Goal: Task Accomplishment & Management: Complete application form

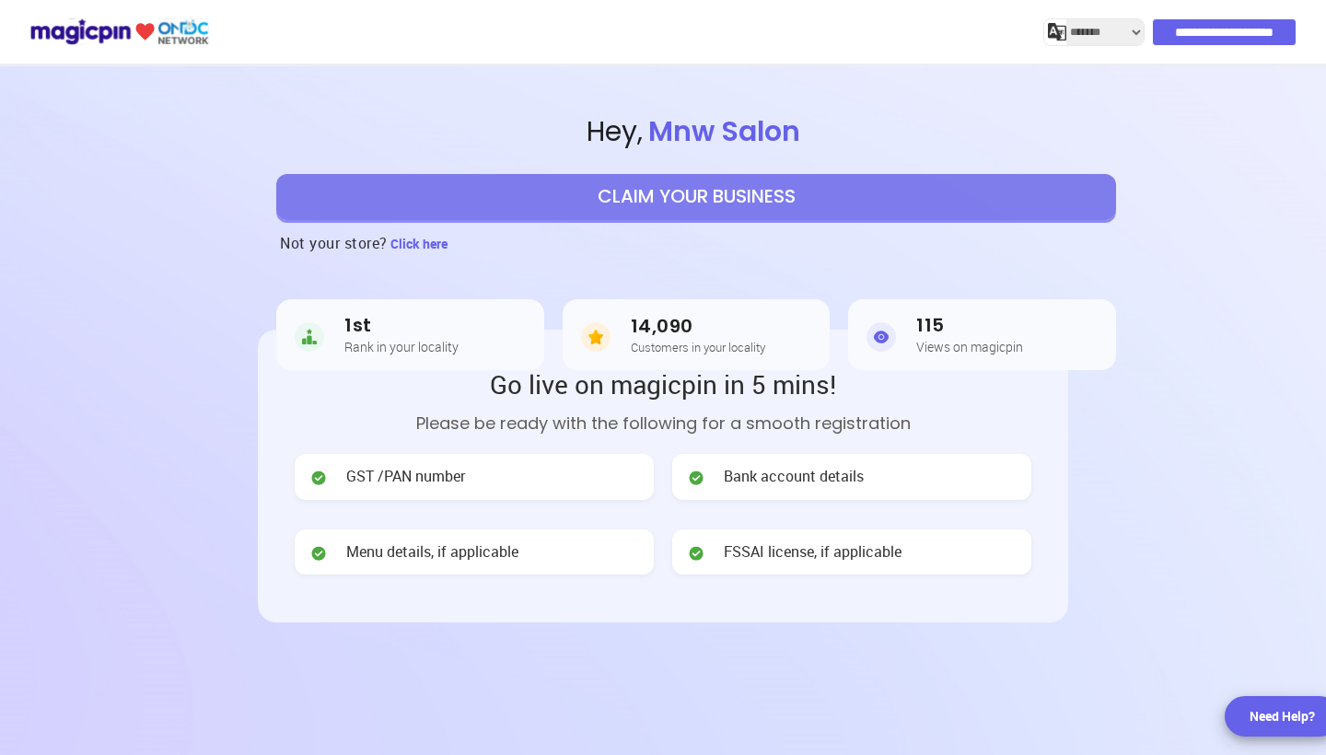
select select "*******"
click at [670, 197] on button "CLAIM YOUR BUSINESS" at bounding box center [696, 197] width 840 height 46
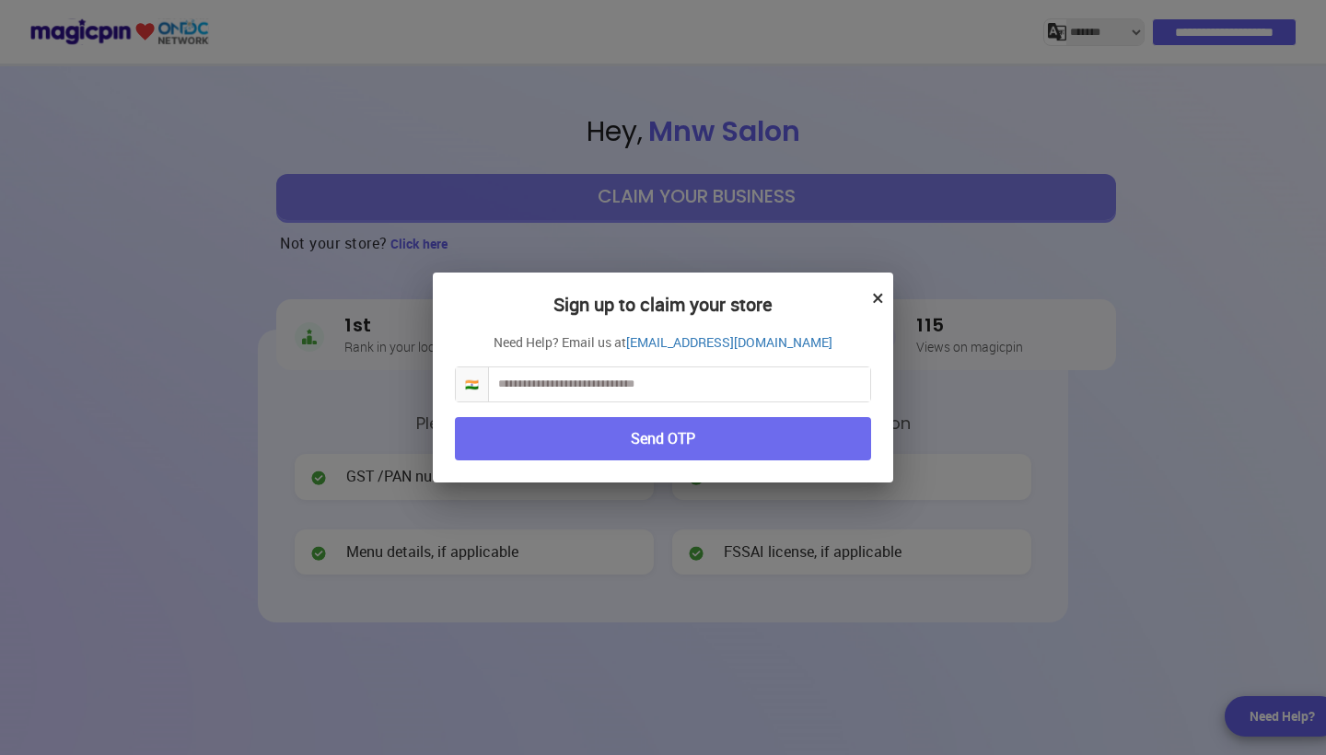
click at [551, 389] on input "text" at bounding box center [679, 384] width 381 height 34
type input "**********"
click at [612, 447] on button "Send OTP" at bounding box center [663, 438] width 416 height 43
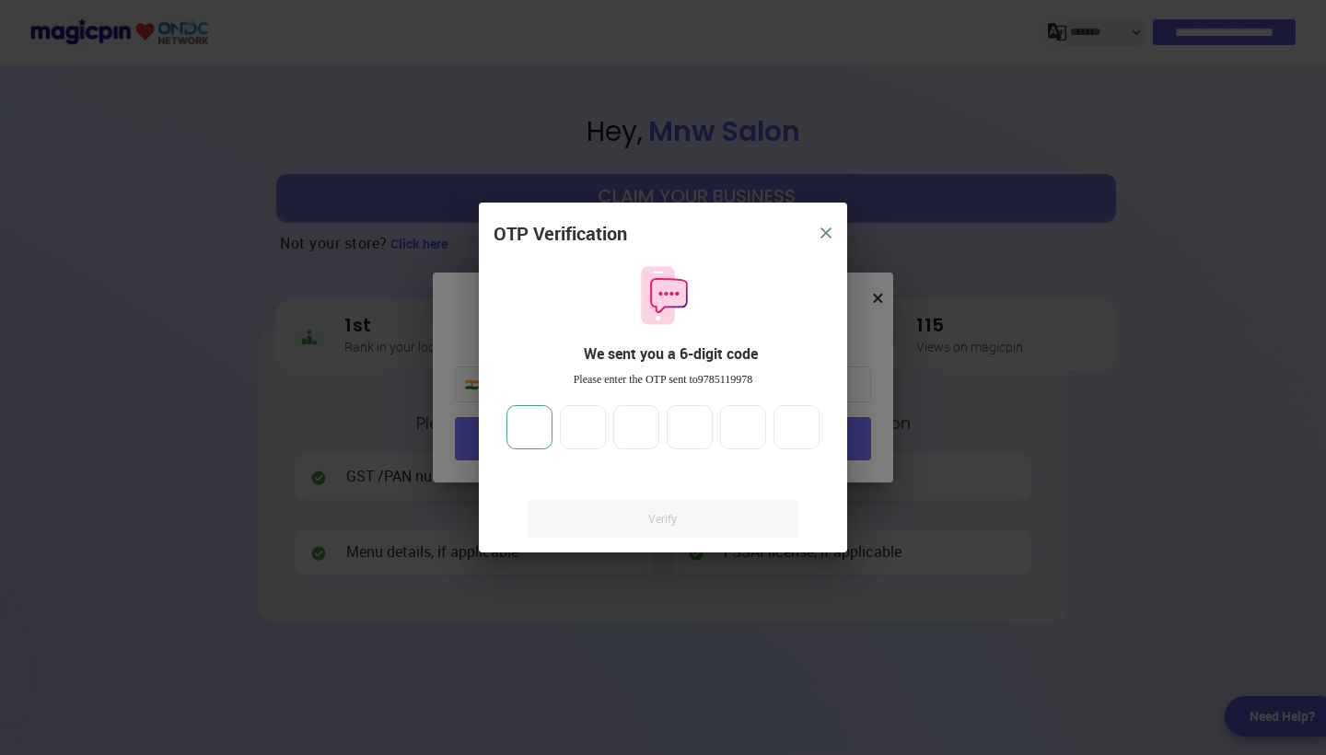
click at [530, 429] on input "number" at bounding box center [530, 427] width 46 height 44
type input "*"
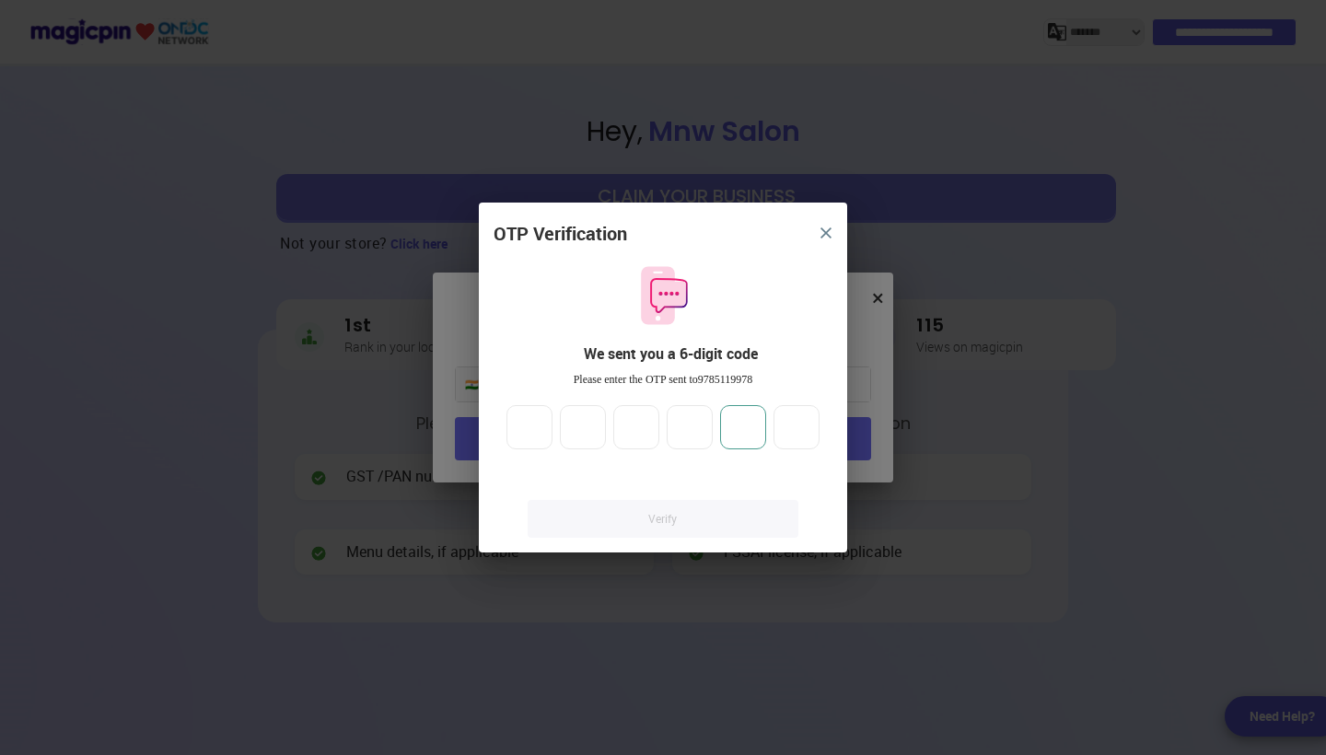
type input "*"
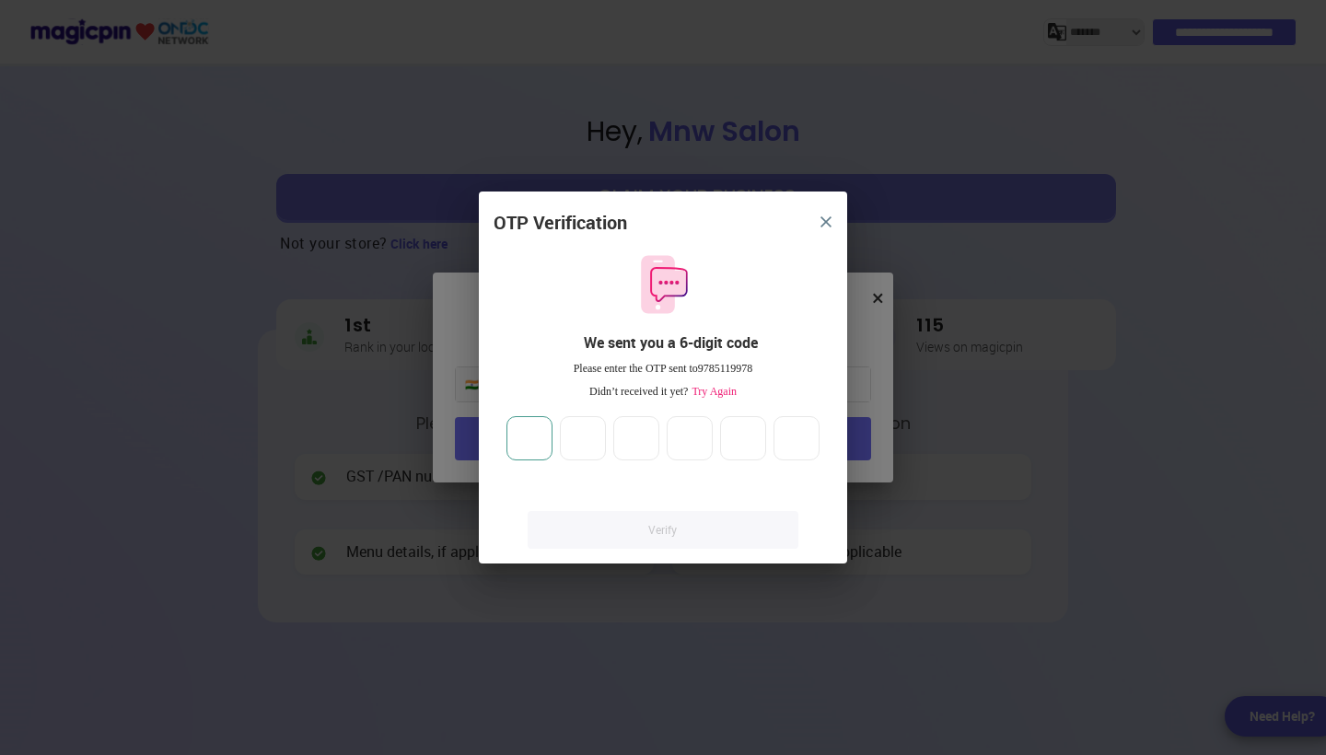
type input "**"
type input "*"
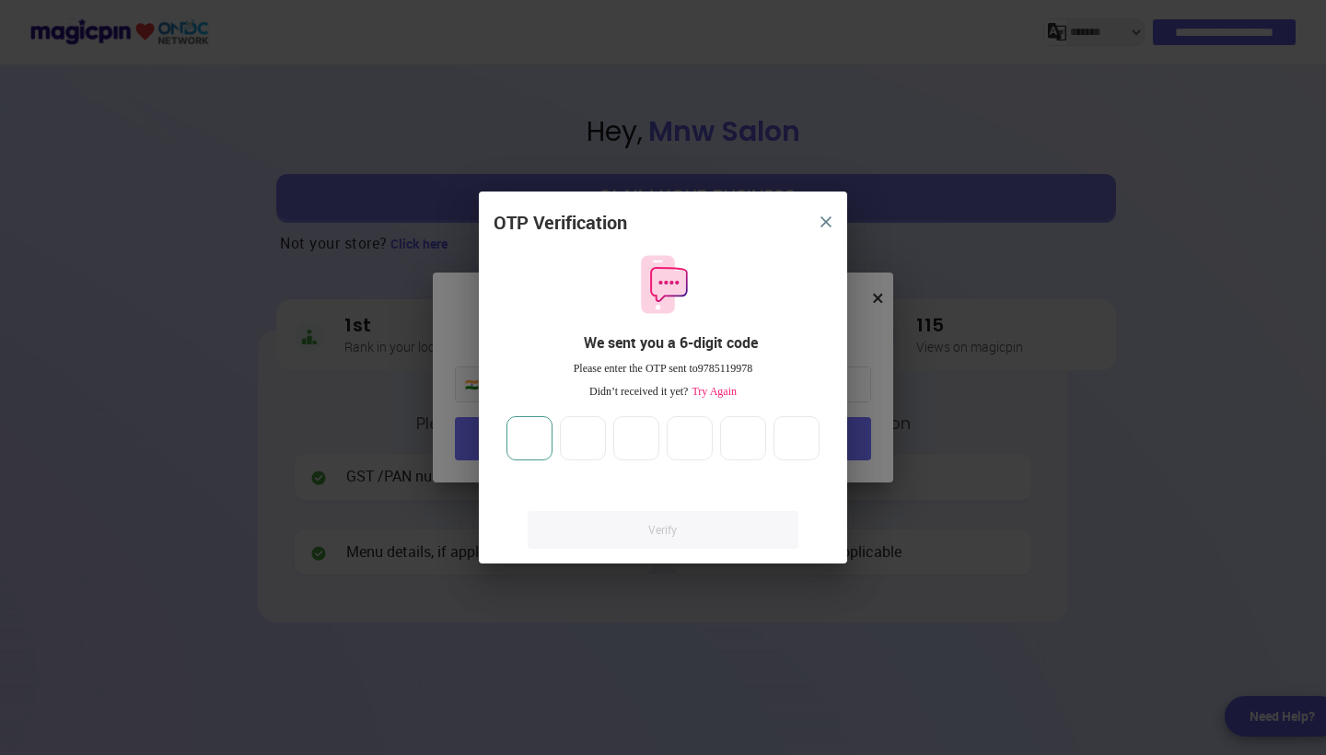
type input "*"
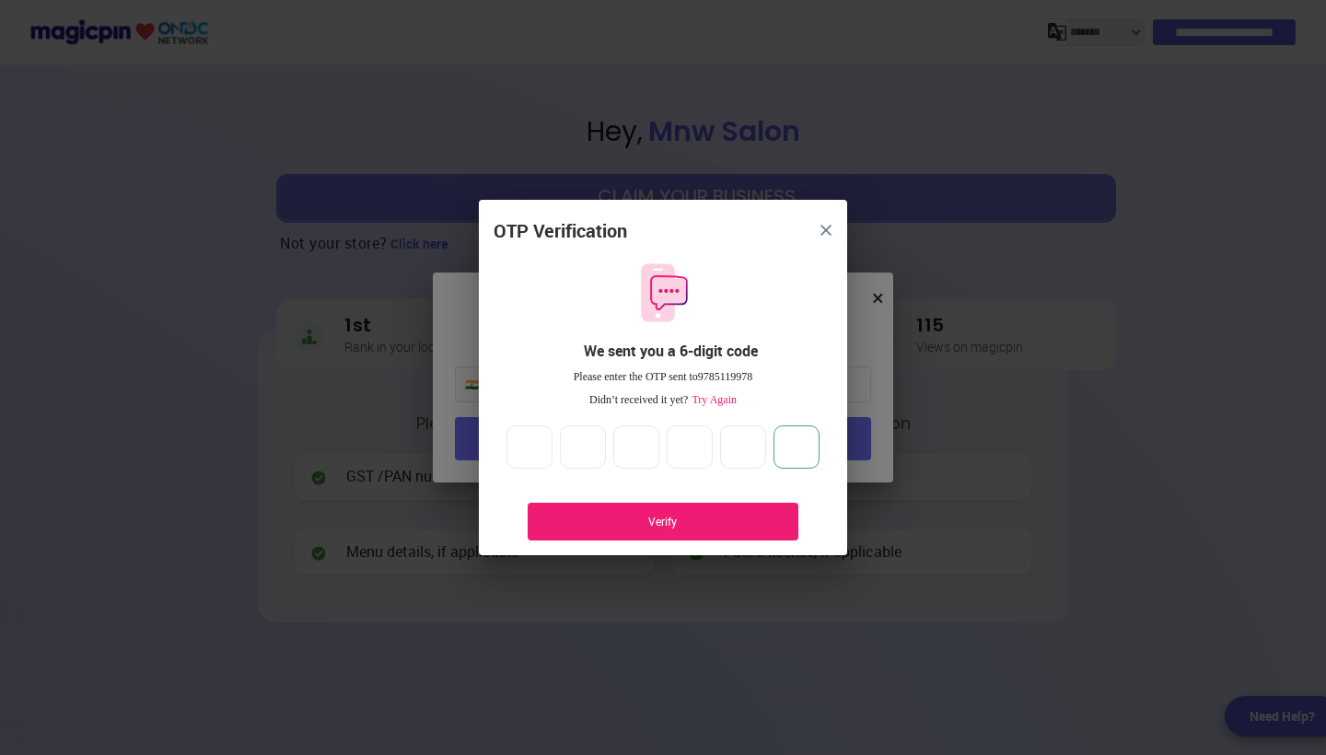
type input "*"
click at [698, 519] on div "Verify" at bounding box center [663, 522] width 216 height 16
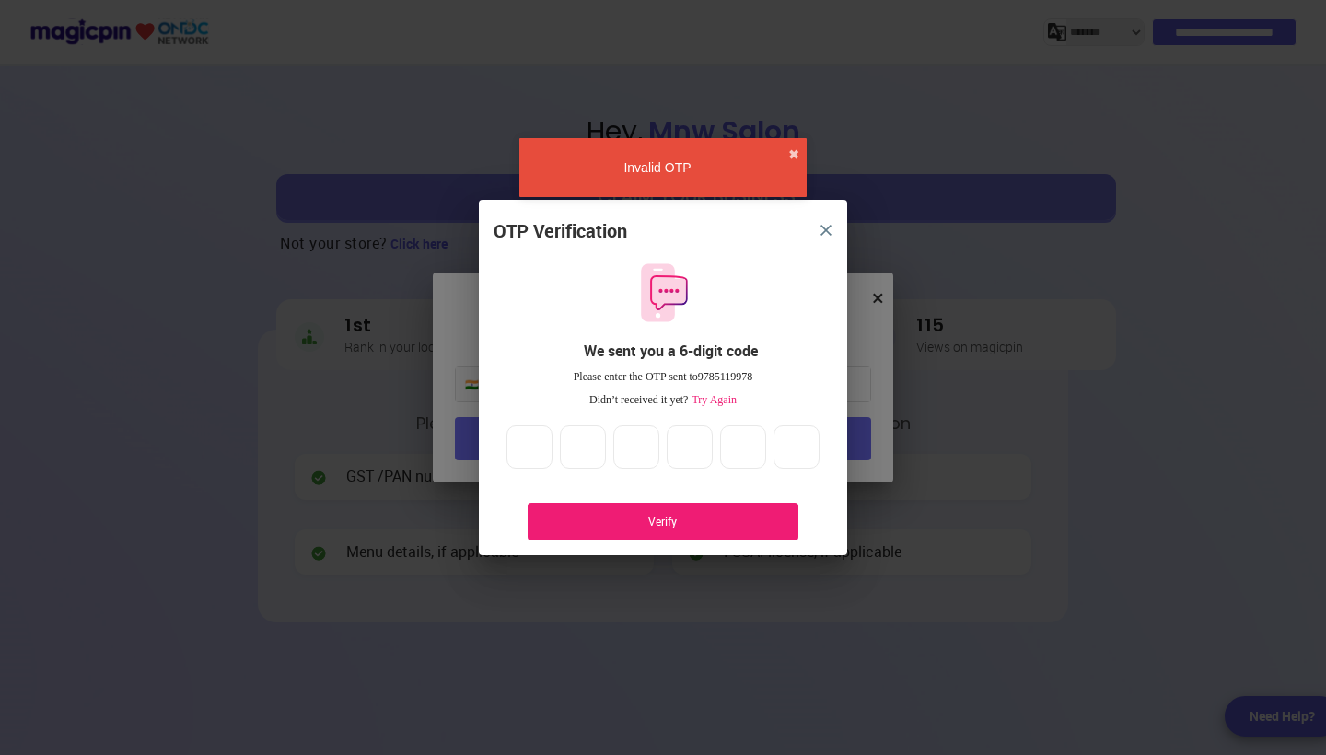
click at [722, 401] on span "Try Again" at bounding box center [712, 399] width 49 height 13
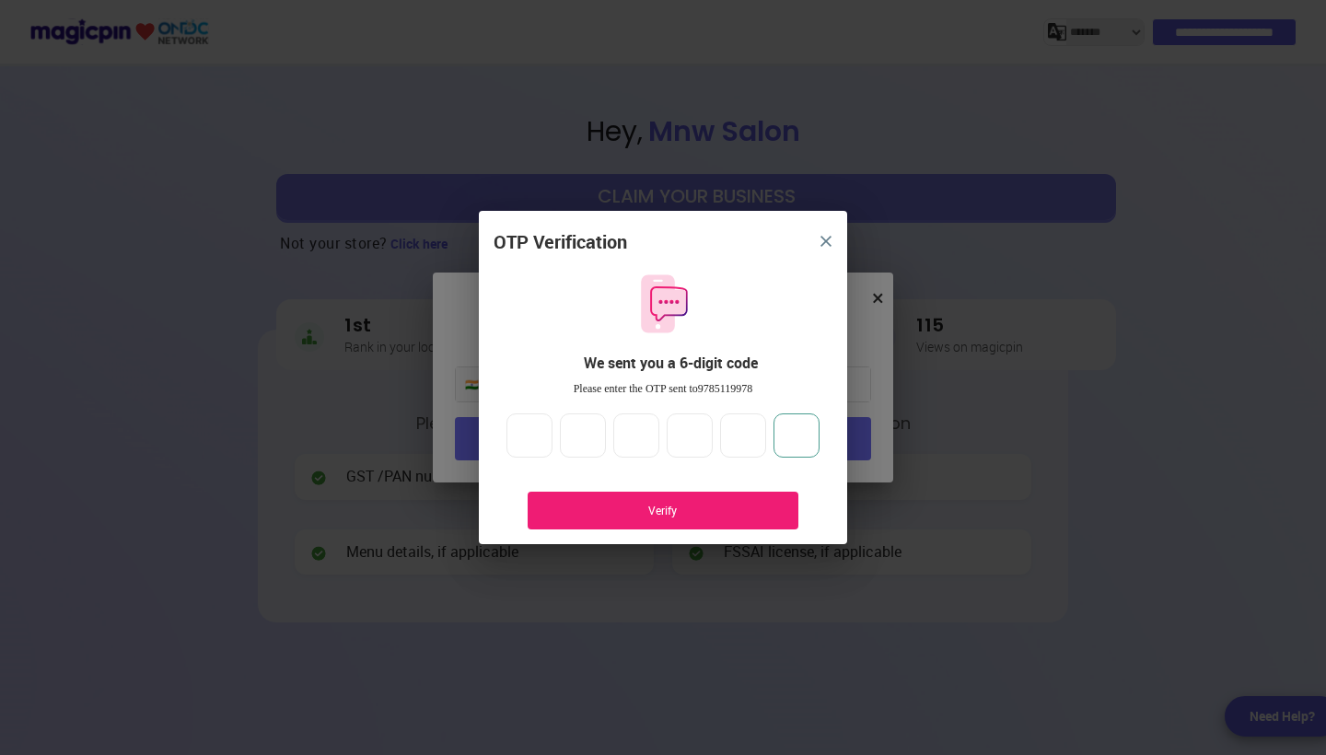
click at [809, 437] on input "*" at bounding box center [797, 436] width 46 height 44
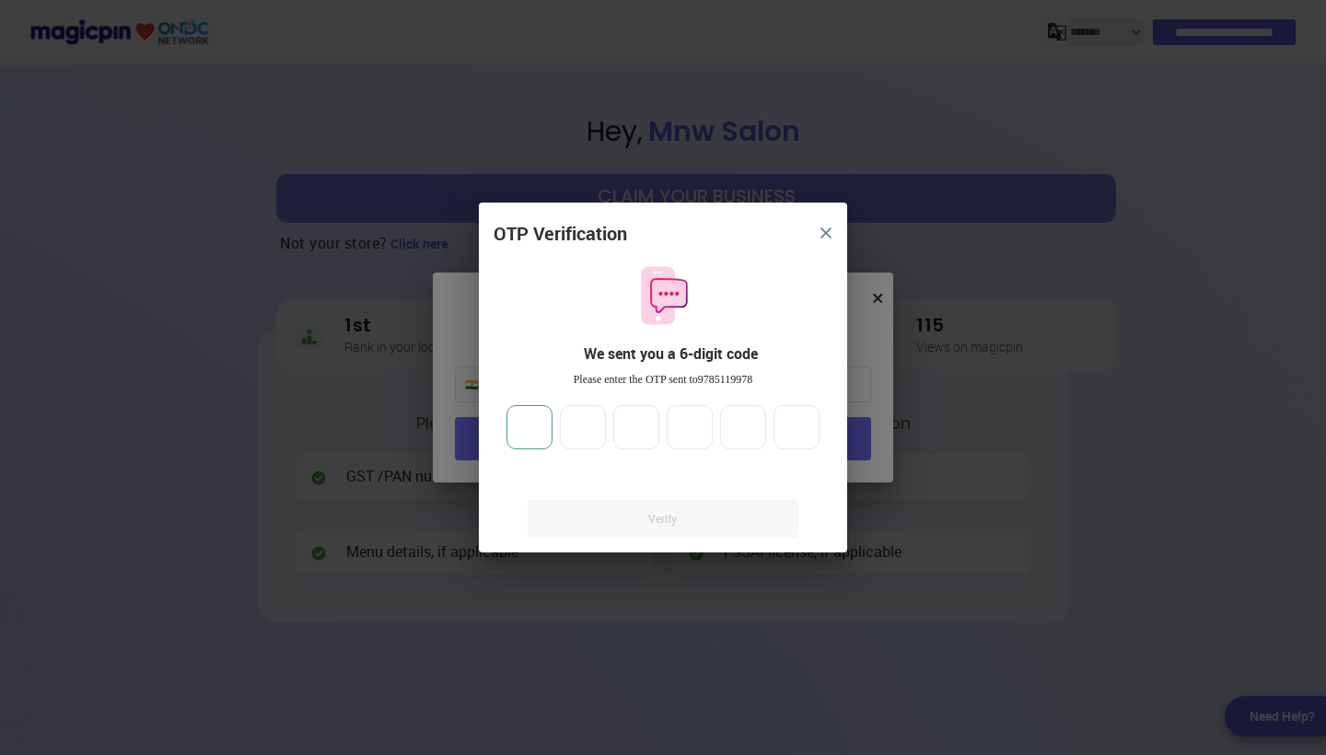
type input "*"
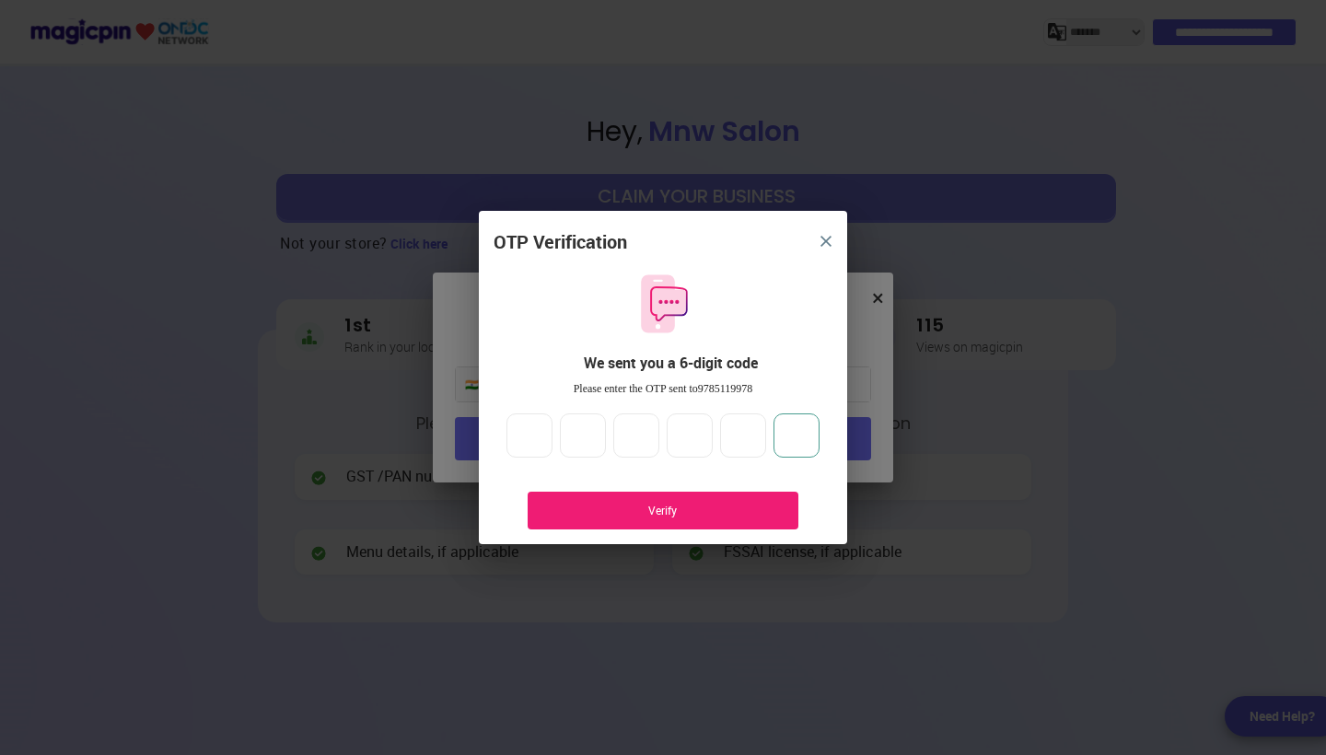
type input "*"
click at [726, 513] on div "Verify" at bounding box center [663, 511] width 216 height 16
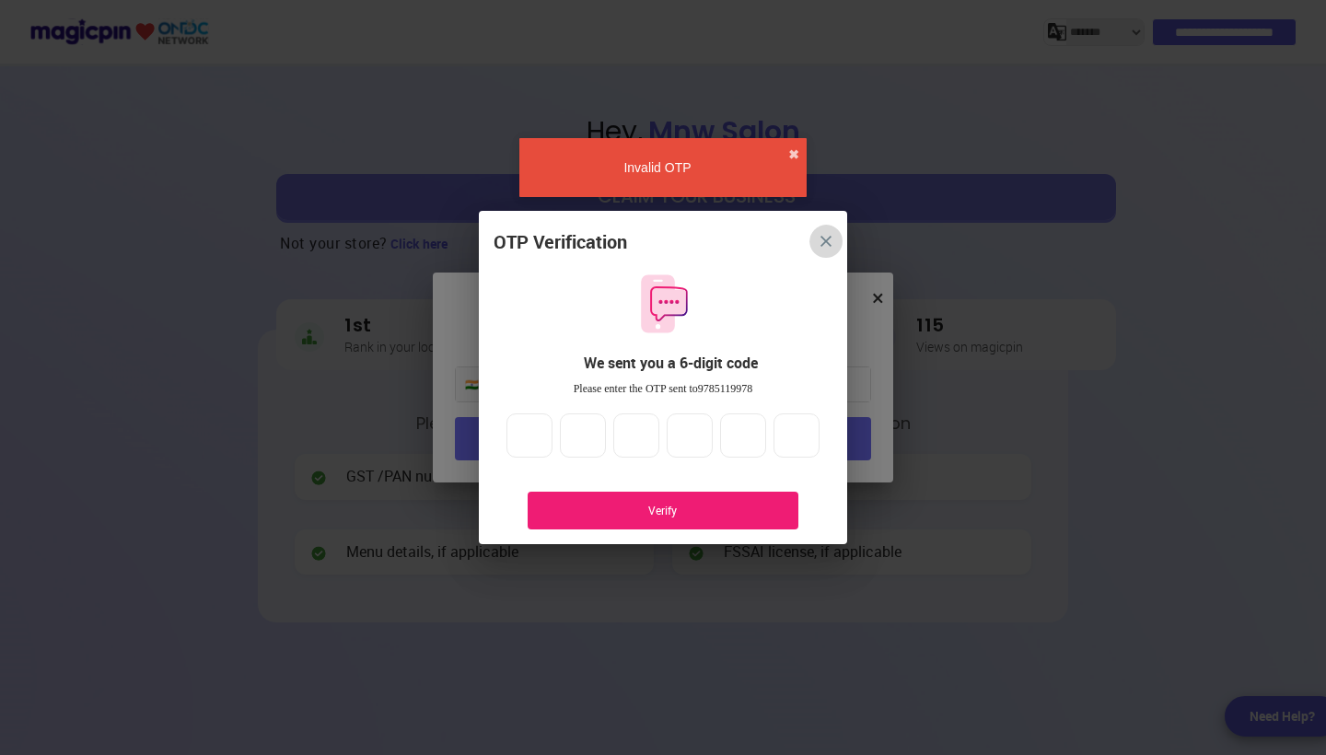
click at [827, 239] on img "close" at bounding box center [826, 241] width 11 height 11
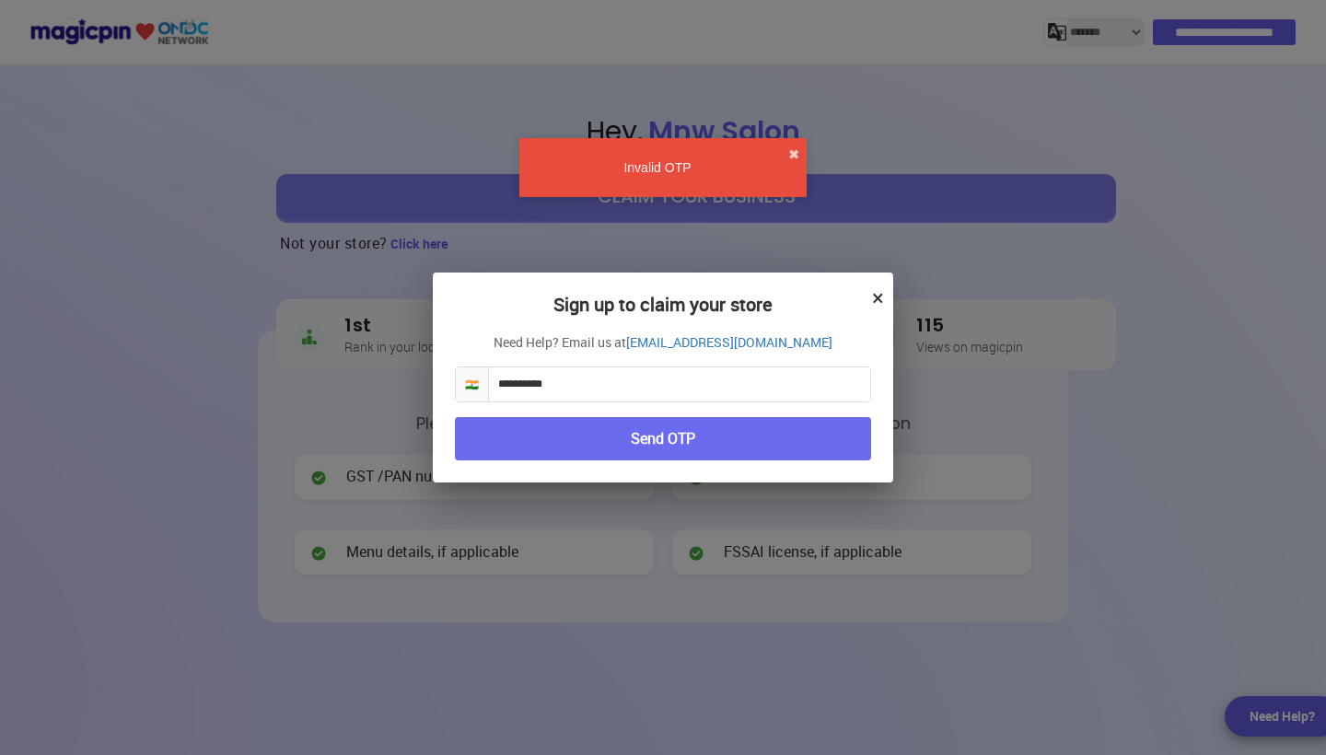
click at [880, 301] on button "×" at bounding box center [878, 297] width 12 height 31
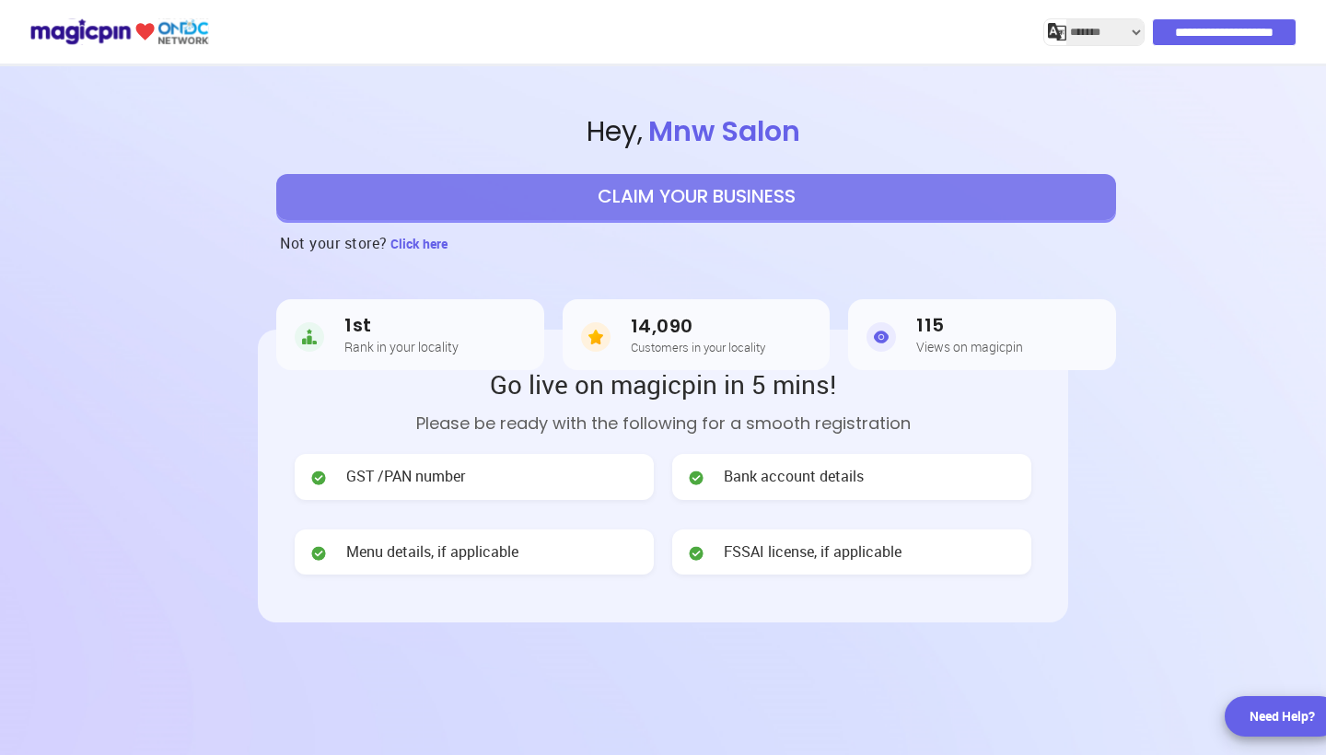
scroll to position [0, 5438]
click at [1215, 36] on input "**********" at bounding box center [1224, 32] width 145 height 28
